Goal: Task Accomplishment & Management: Manage account settings

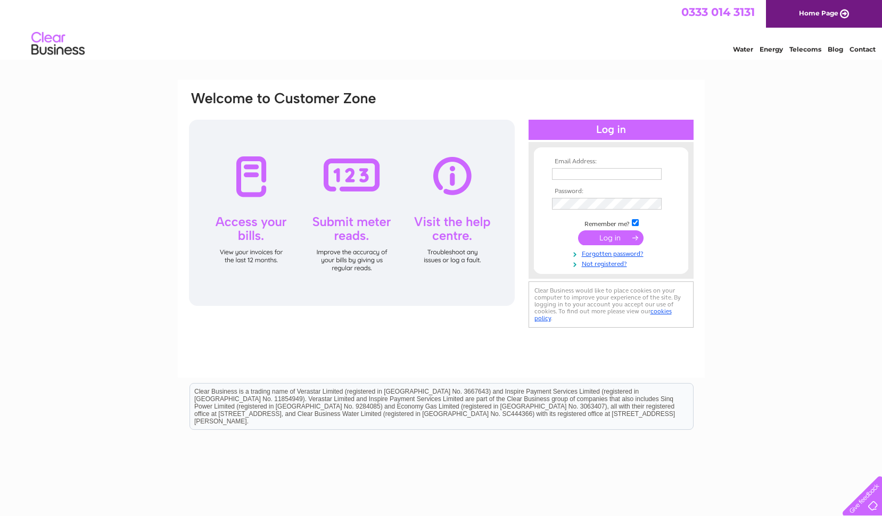
type input "sovereignmotors@btconnect.com"
click at [606, 235] on input "submit" at bounding box center [610, 238] width 65 height 15
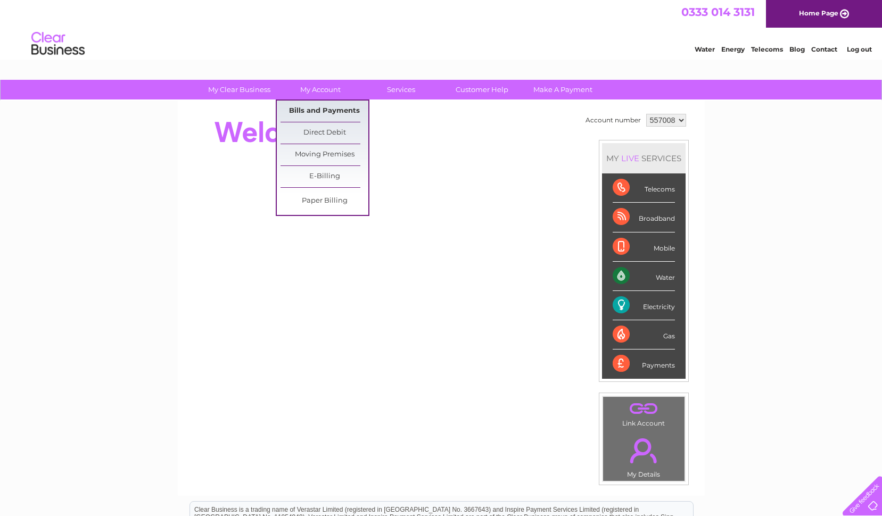
click at [322, 111] on link "Bills and Payments" at bounding box center [325, 111] width 88 height 21
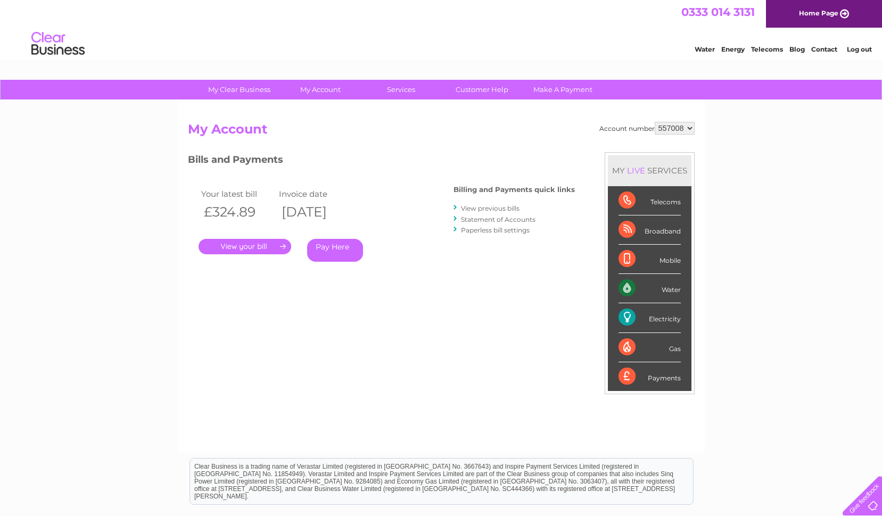
click at [239, 251] on link "." at bounding box center [245, 246] width 93 height 15
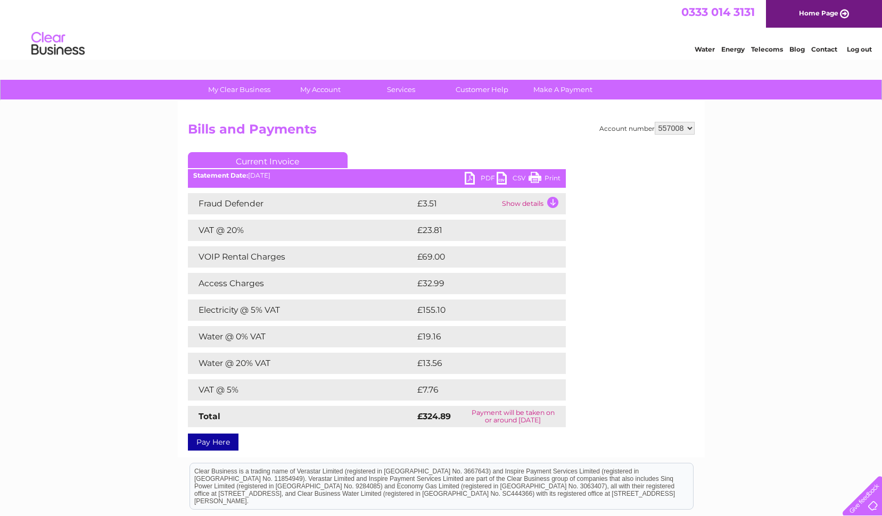
click at [472, 178] on link "PDF" at bounding box center [481, 179] width 32 height 15
